Goal: Browse casually

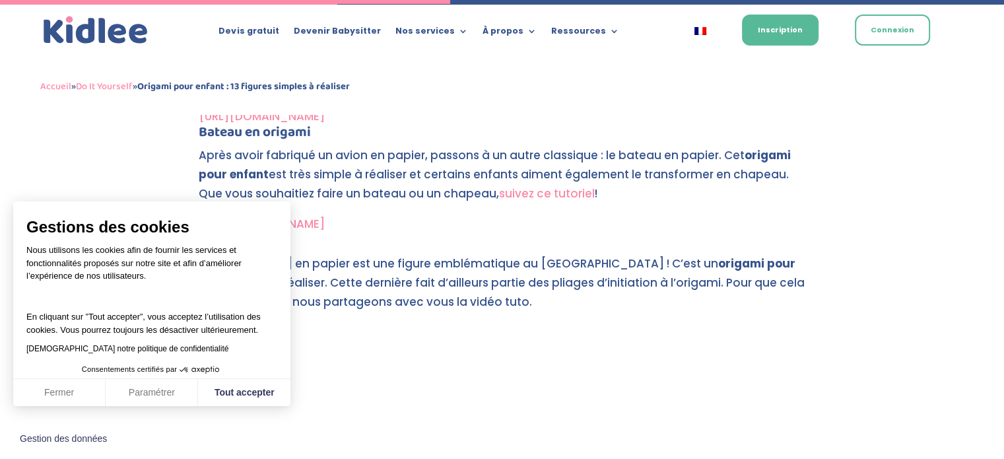
scroll to position [2649, 0]
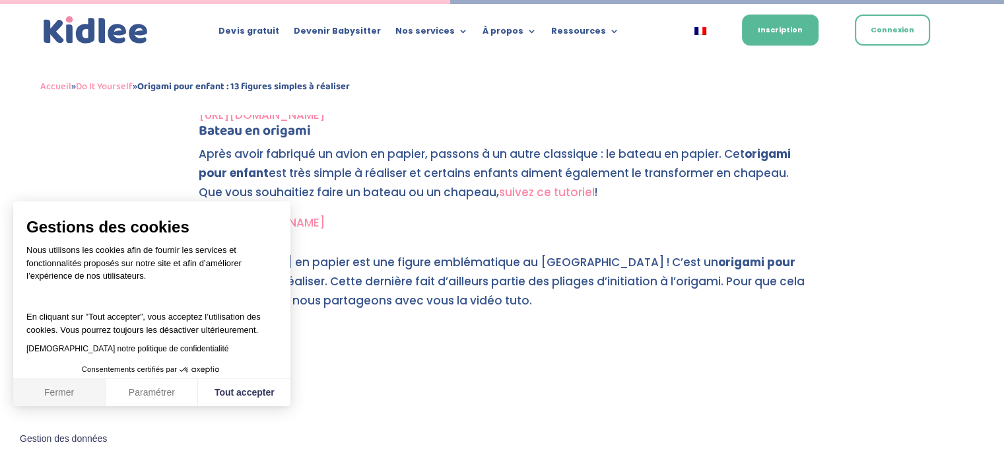
click at [54, 388] on button "Fermer" at bounding box center [59, 393] width 92 height 28
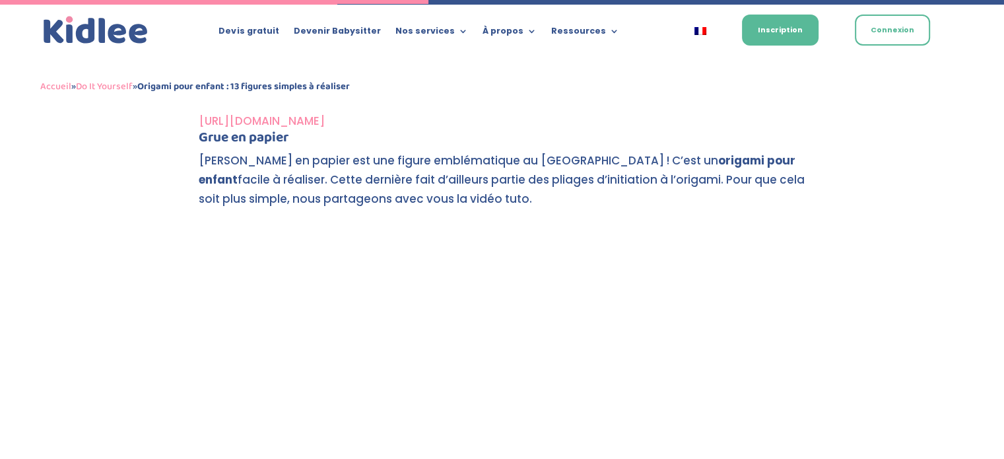
scroll to position [2511, 0]
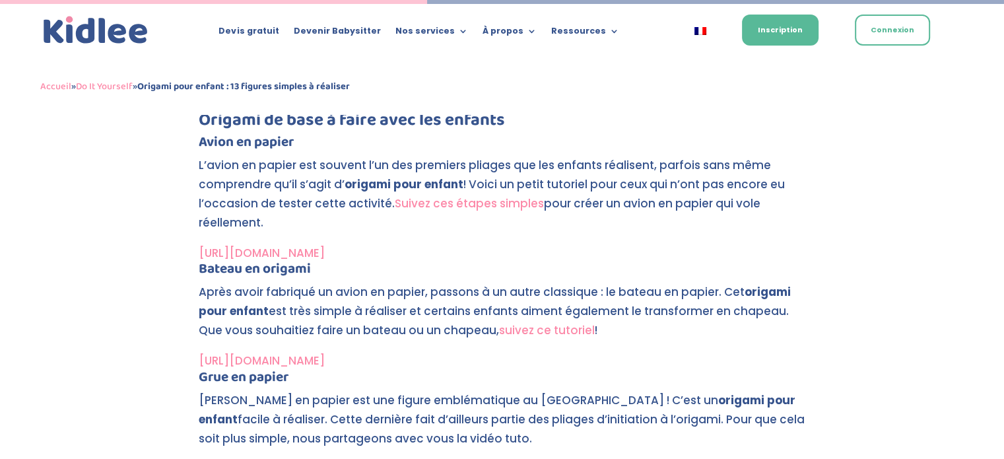
click at [325, 251] on link "[URL][DOMAIN_NAME]" at bounding box center [262, 253] width 126 height 16
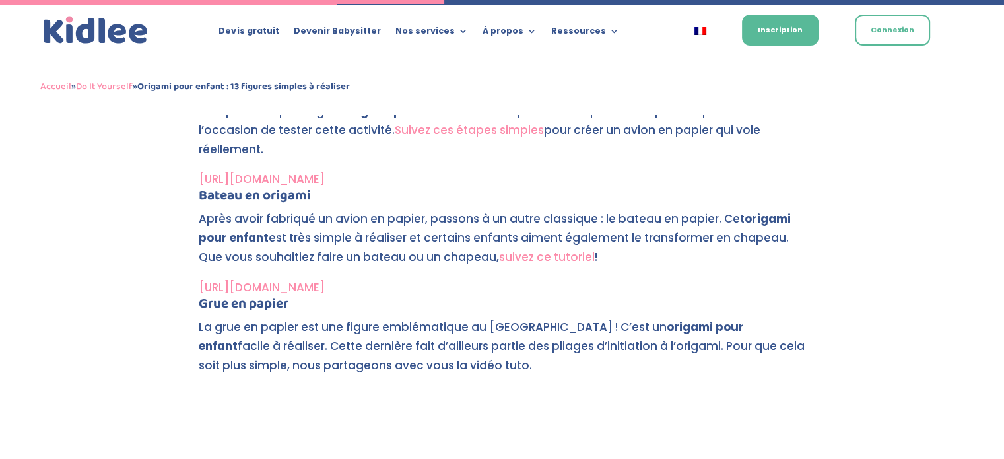
scroll to position [2634, 0]
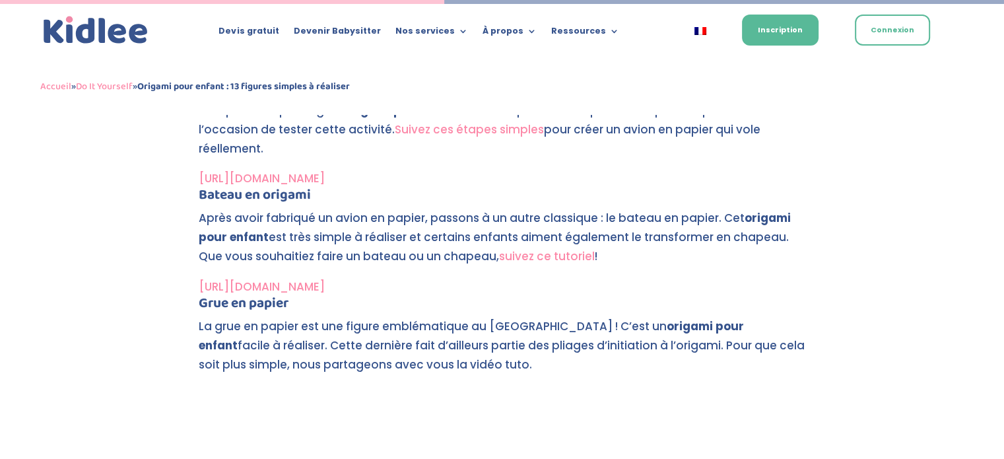
click at [265, 286] on link "[URL][DOMAIN_NAME]" at bounding box center [262, 286] width 126 height 16
